Goal: Information Seeking & Learning: Learn about a topic

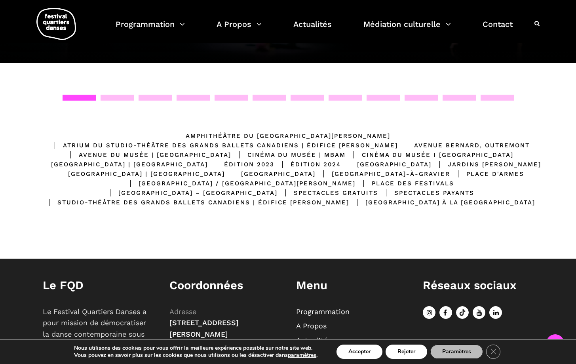
scroll to position [207, 0]
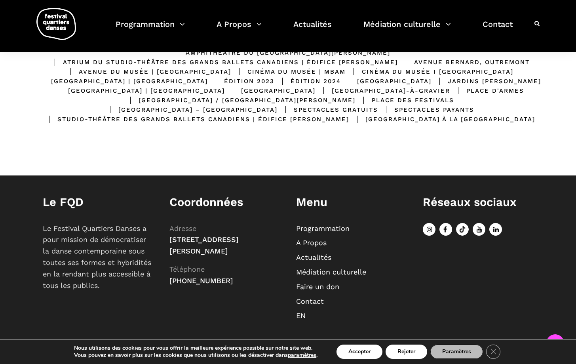
click at [314, 223] on li "Programmation" at bounding box center [351, 228] width 111 height 11
click at [315, 229] on link "Programmation" at bounding box center [322, 228] width 53 height 8
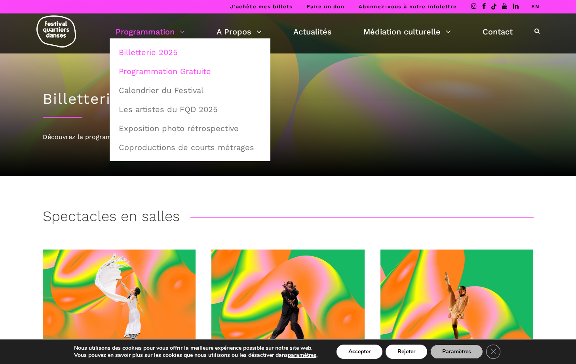
click at [156, 72] on link "Programmation Gratuite" at bounding box center [190, 71] width 152 height 18
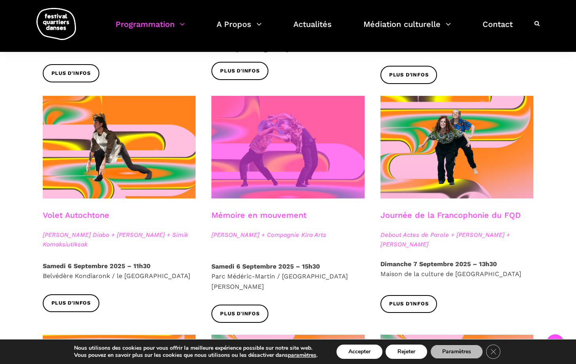
scroll to position [385, 0]
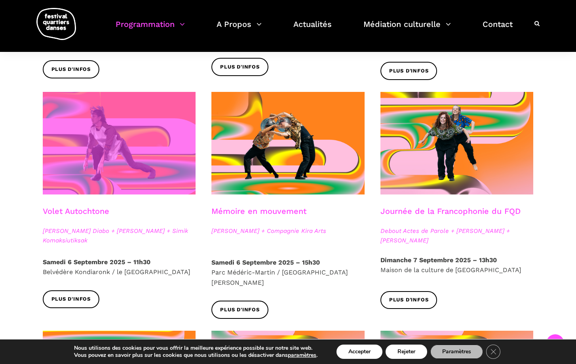
click at [96, 155] on span at bounding box center [119, 143] width 153 height 103
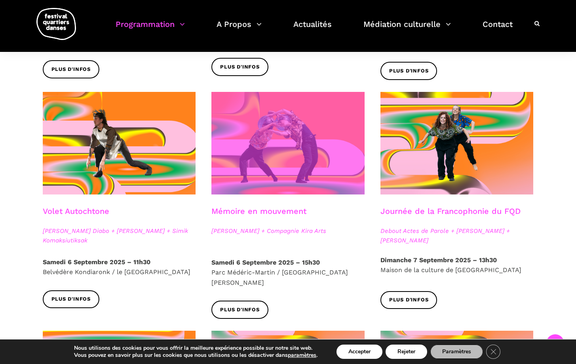
click at [269, 149] on span at bounding box center [288, 143] width 153 height 103
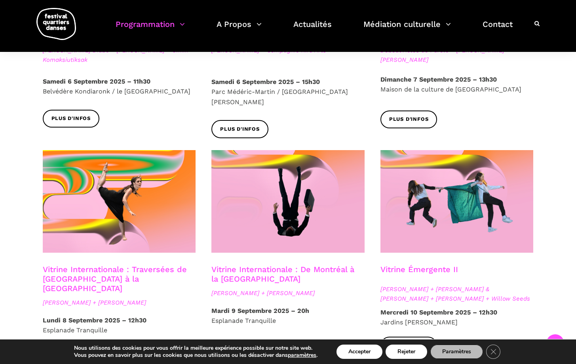
scroll to position [566, 0]
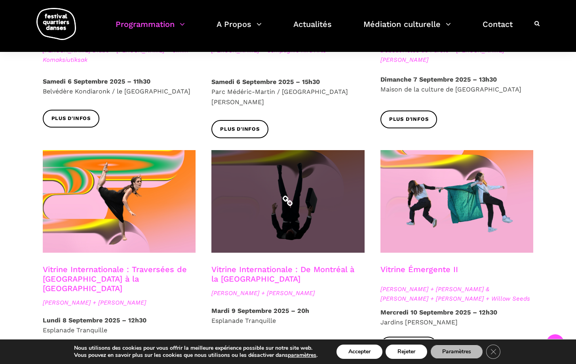
click at [255, 183] on span at bounding box center [288, 201] width 153 height 103
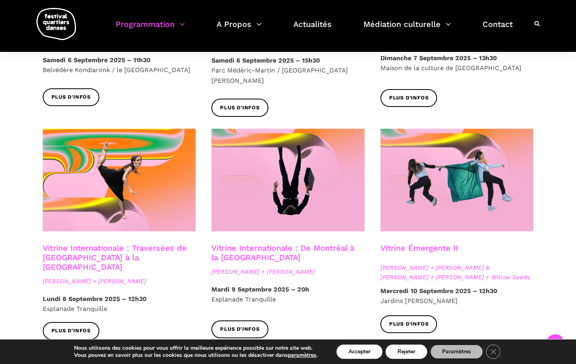
scroll to position [589, 0]
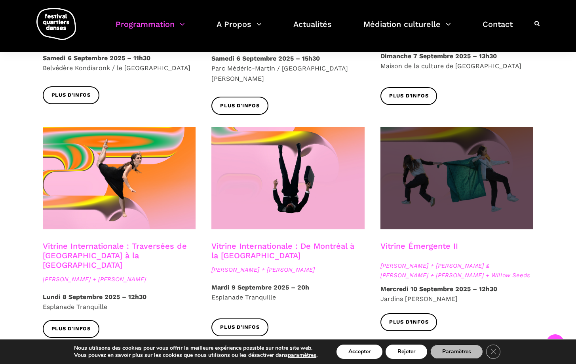
click at [437, 181] on span at bounding box center [457, 178] width 153 height 103
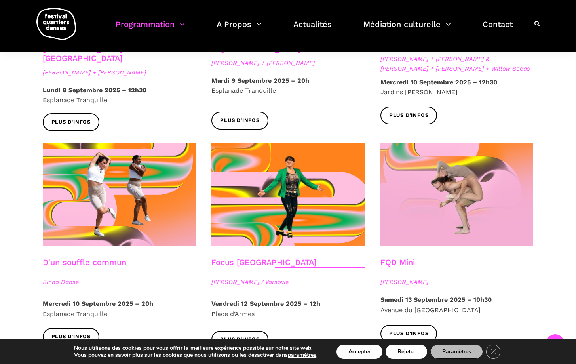
scroll to position [801, 0]
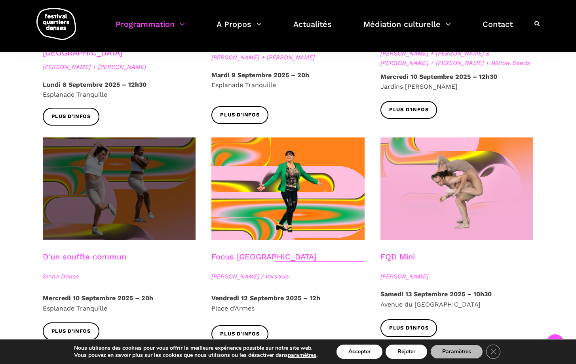
click at [120, 169] on span at bounding box center [119, 188] width 153 height 103
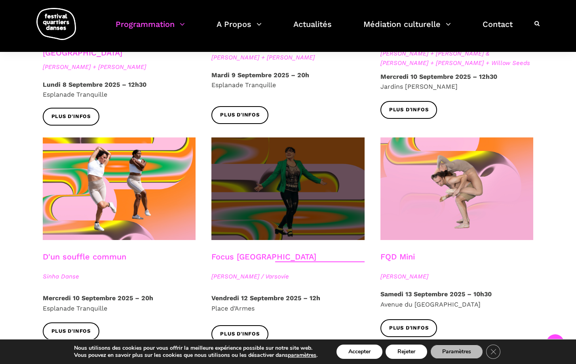
click at [291, 182] on span at bounding box center [288, 188] width 153 height 103
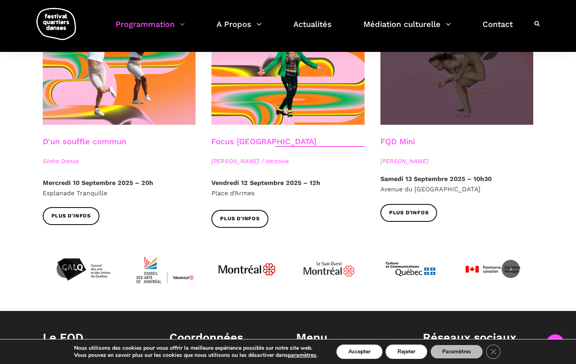
scroll to position [942, 0]
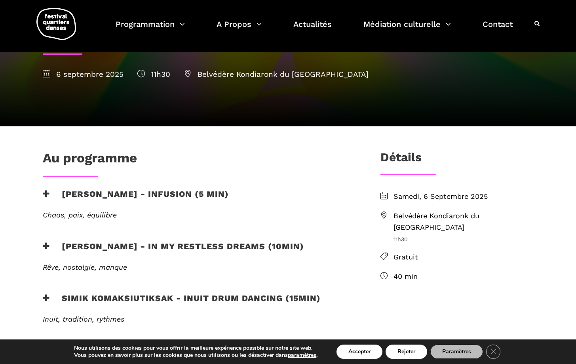
scroll to position [117, 0]
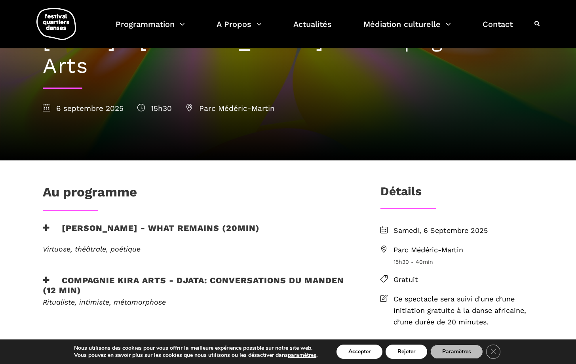
scroll to position [108, 0]
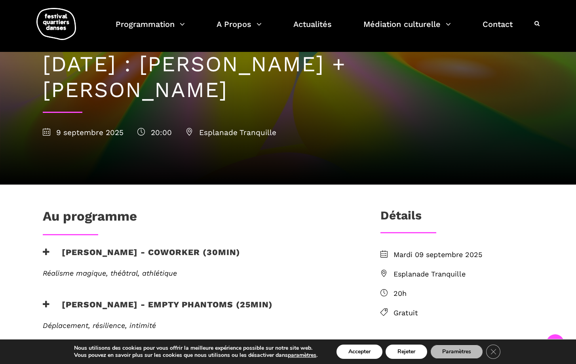
scroll to position [47, 0]
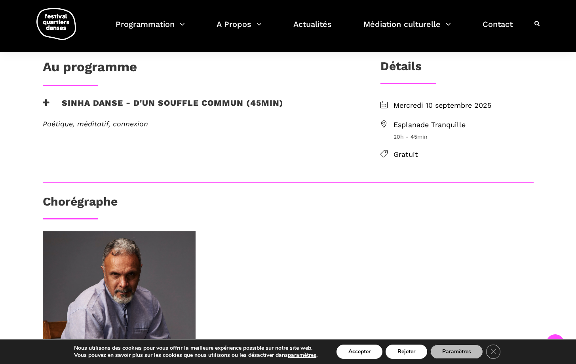
scroll to position [186, 0]
